Goal: Find contact information: Find contact information

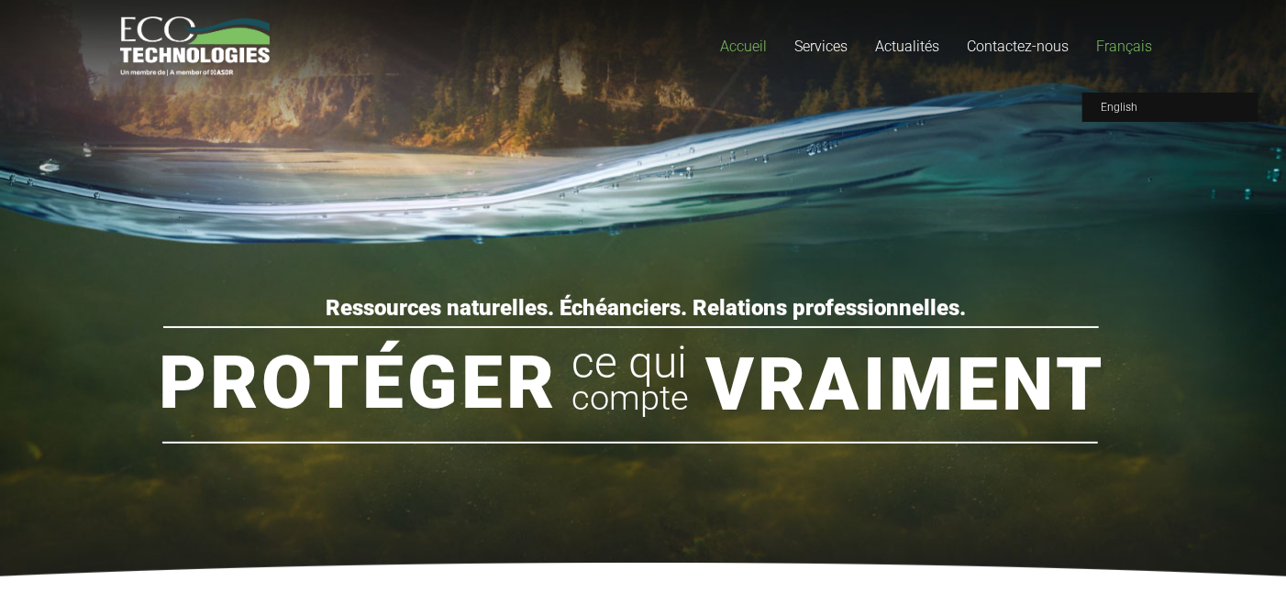
click at [1115, 56] on link "Français" at bounding box center [1123, 46] width 83 height 93
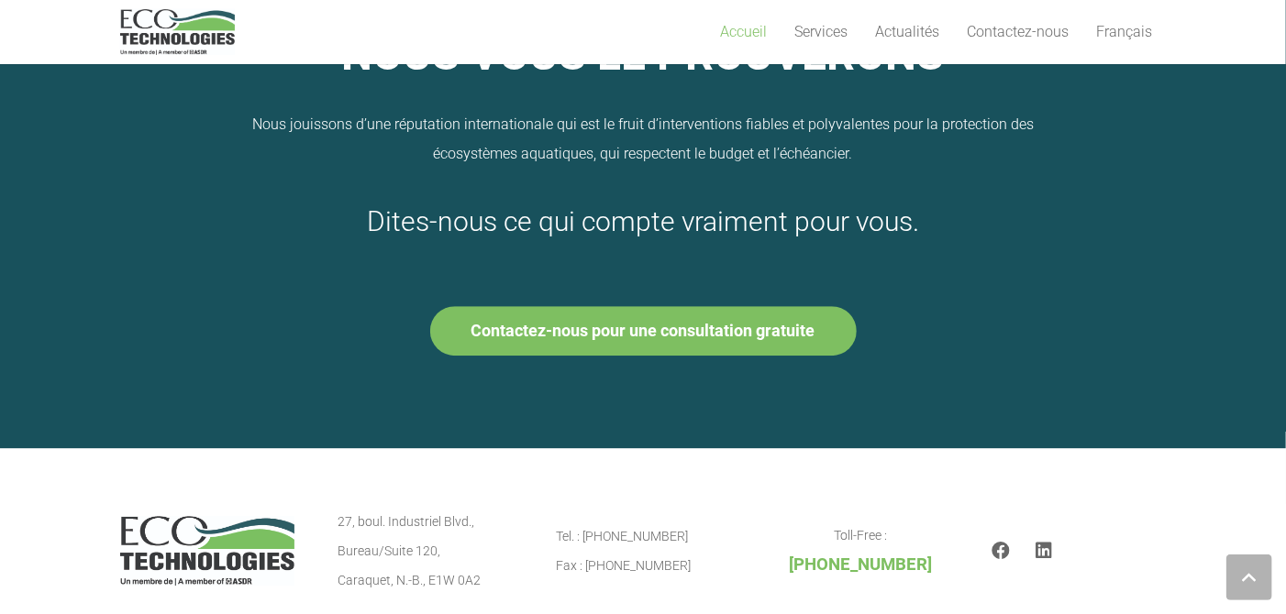
scroll to position [2439, 0]
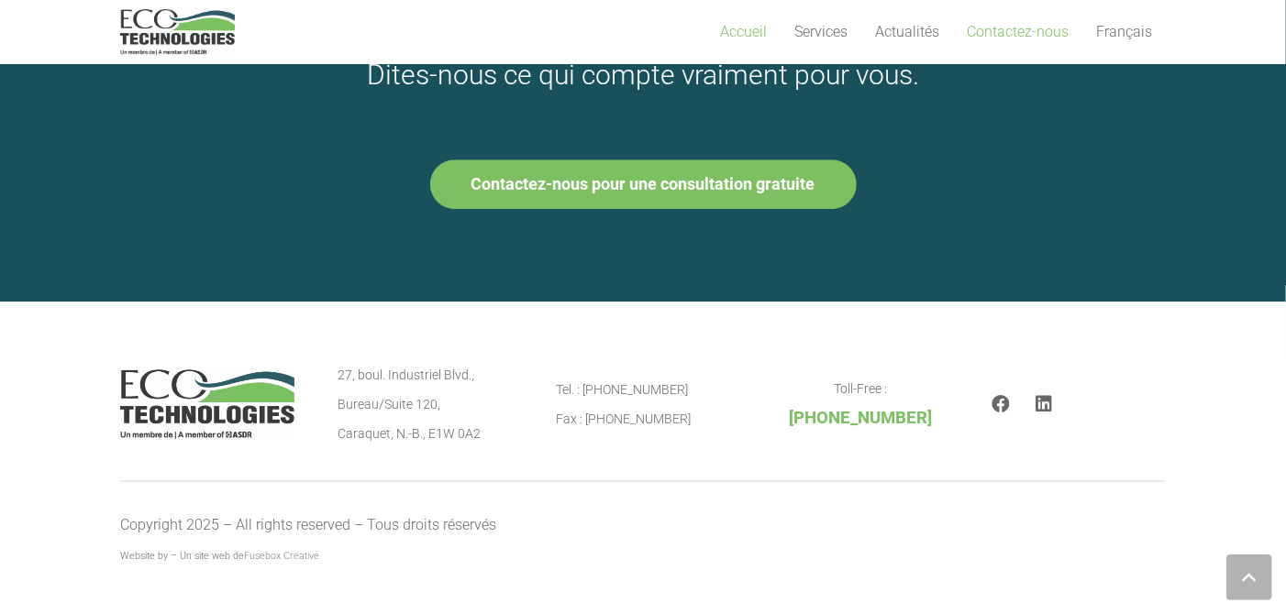
click at [990, 28] on span "Contactez-nous" at bounding box center [1018, 31] width 102 height 17
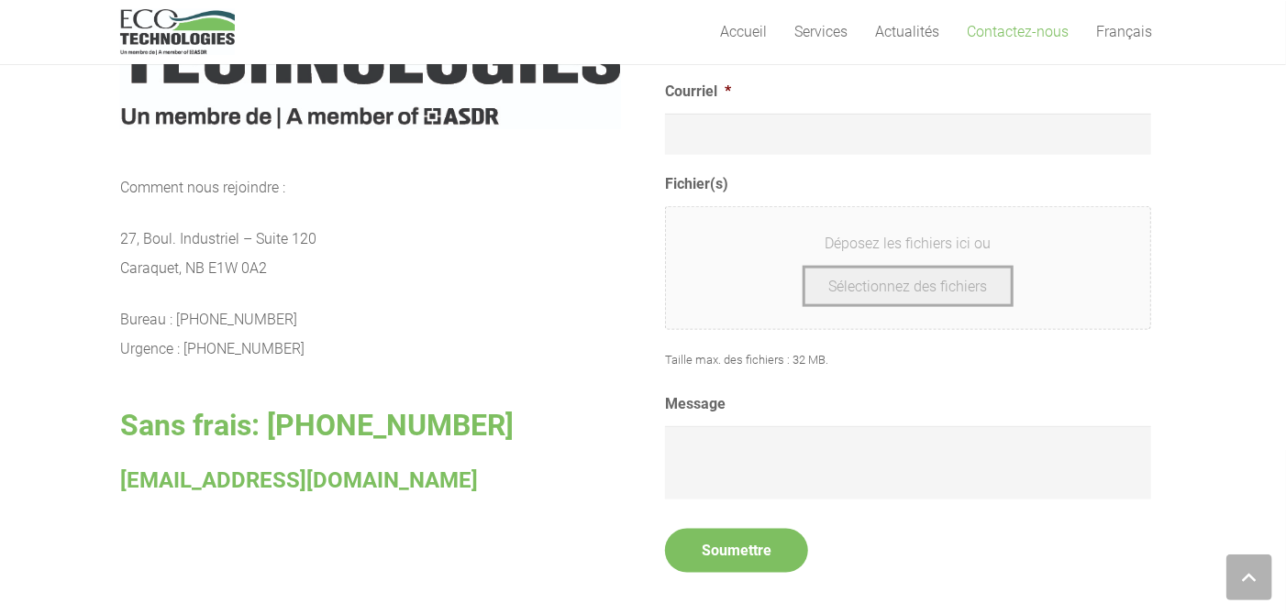
scroll to position [825, 0]
